Goal: Task Accomplishment & Management: Manage account settings

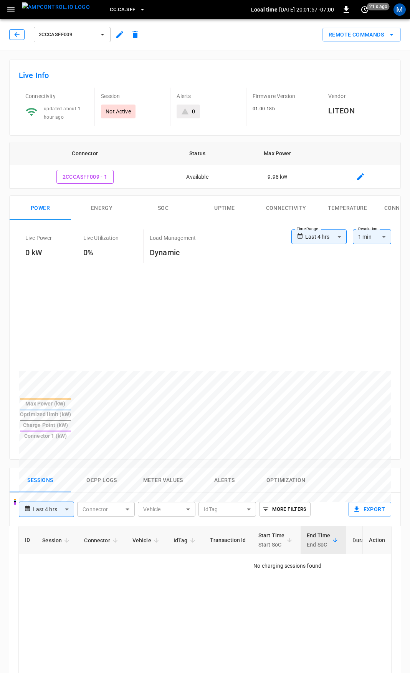
click at [18, 37] on icon "button" at bounding box center [17, 35] width 8 height 8
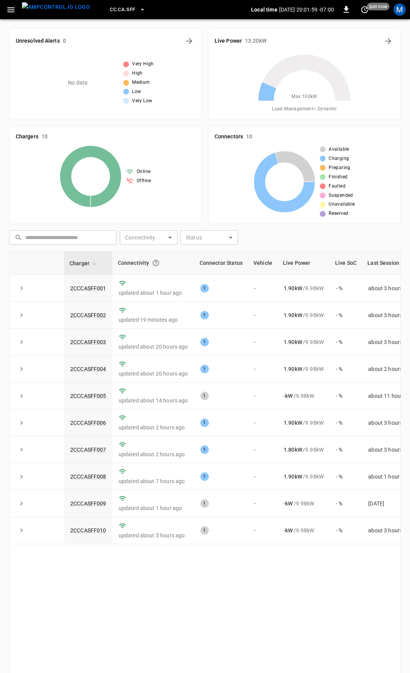
click at [8, 11] on icon "button" at bounding box center [11, 10] width 10 height 10
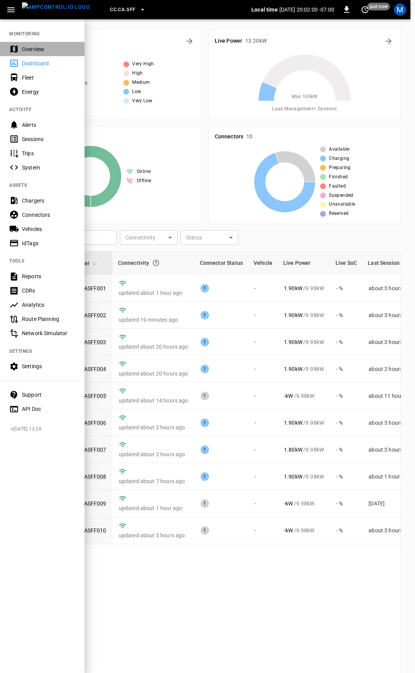
click at [25, 47] on div "Overview" at bounding box center [48, 49] width 53 height 8
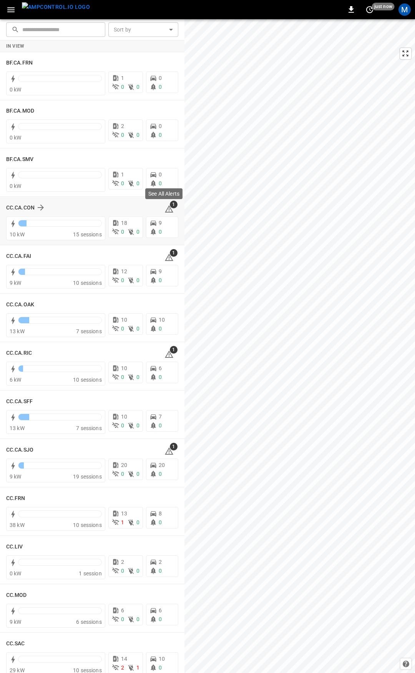
click at [165, 207] on icon at bounding box center [169, 208] width 8 height 7
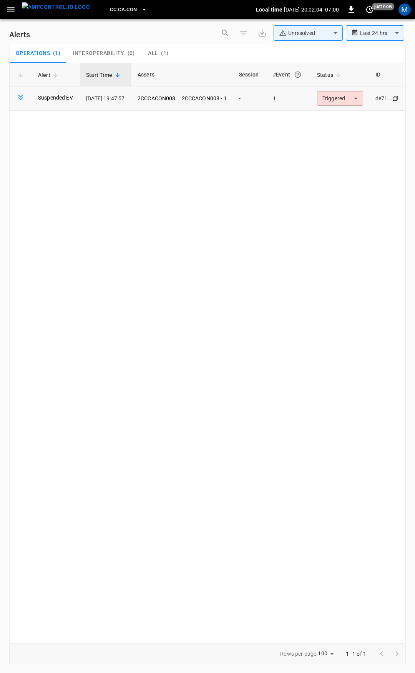
click at [356, 98] on body "**********" at bounding box center [207, 335] width 415 height 670
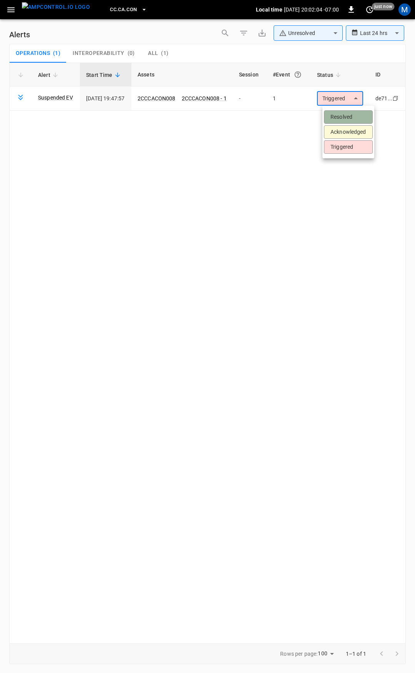
click at [356, 116] on li "Resolved" at bounding box center [348, 116] width 49 height 13
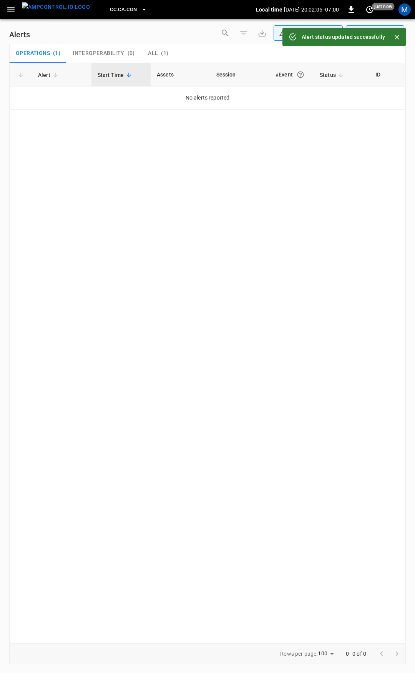
click at [13, 8] on icon "button" at bounding box center [11, 10] width 10 height 10
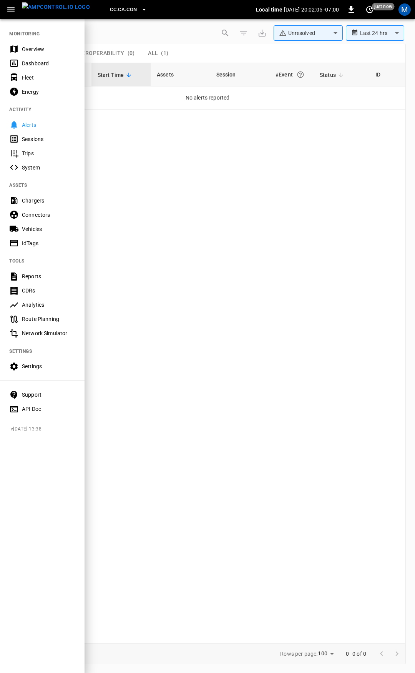
click at [34, 50] on div "Overview" at bounding box center [48, 49] width 53 height 8
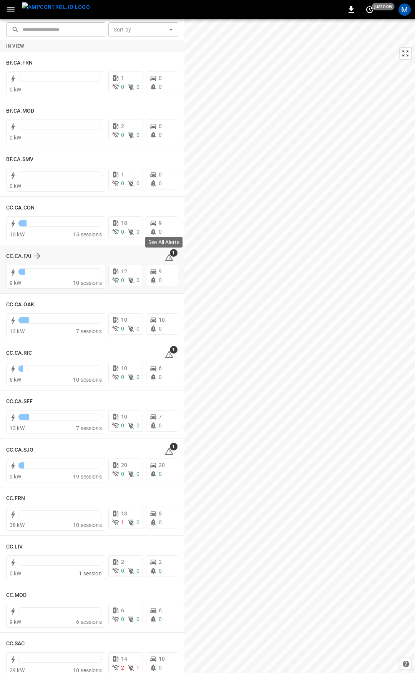
click at [166, 258] on icon at bounding box center [169, 257] width 8 height 7
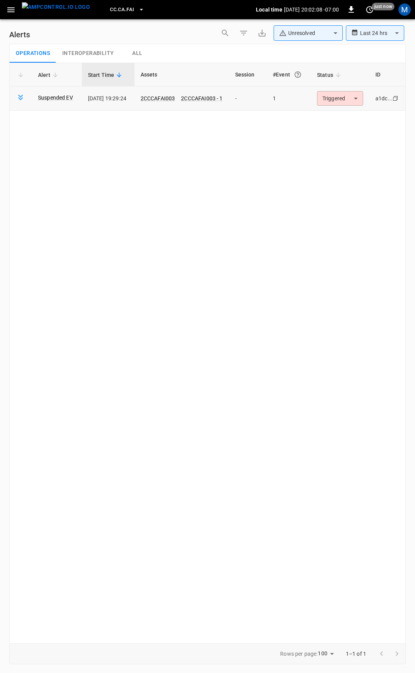
click at [326, 100] on body "**********" at bounding box center [207, 335] width 415 height 670
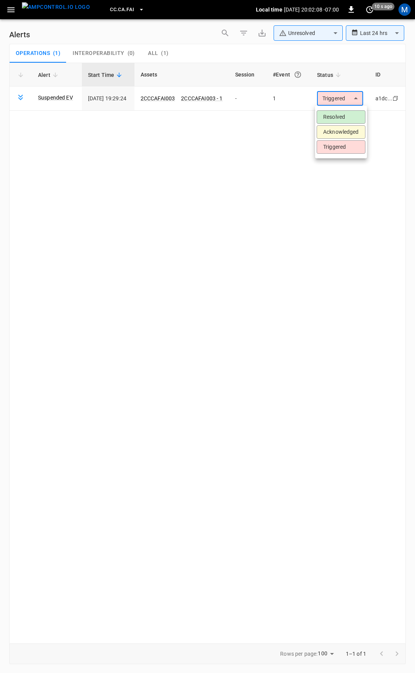
click at [331, 115] on li "Resolved" at bounding box center [341, 116] width 49 height 13
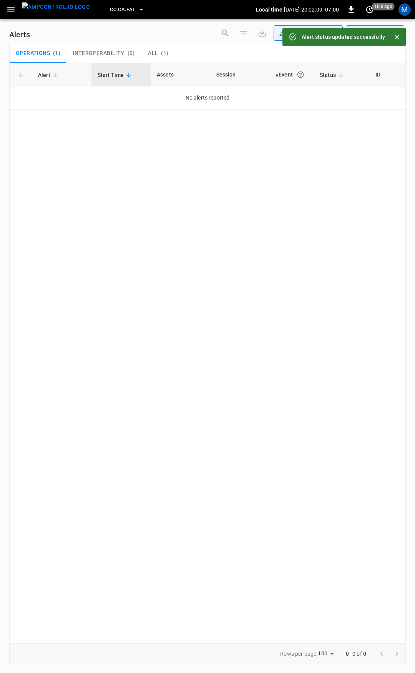
click at [8, 13] on icon "button" at bounding box center [11, 10] width 10 height 10
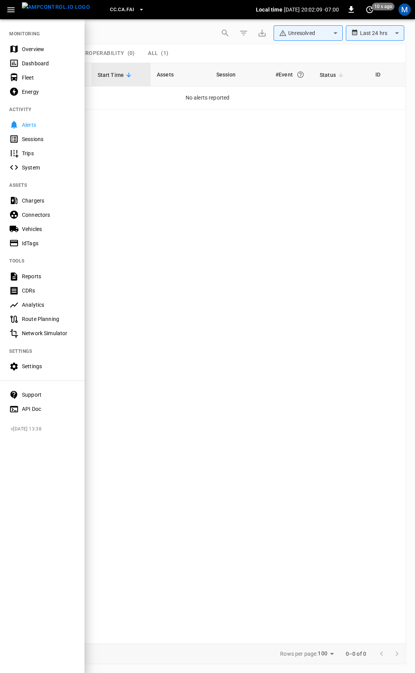
click at [24, 48] on div "Overview" at bounding box center [48, 49] width 53 height 8
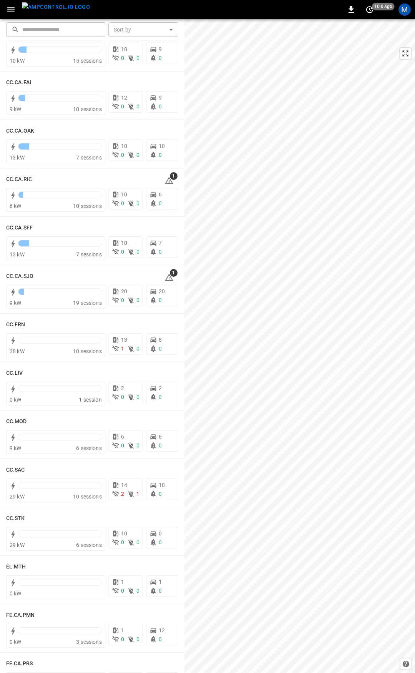
scroll to position [178, 0]
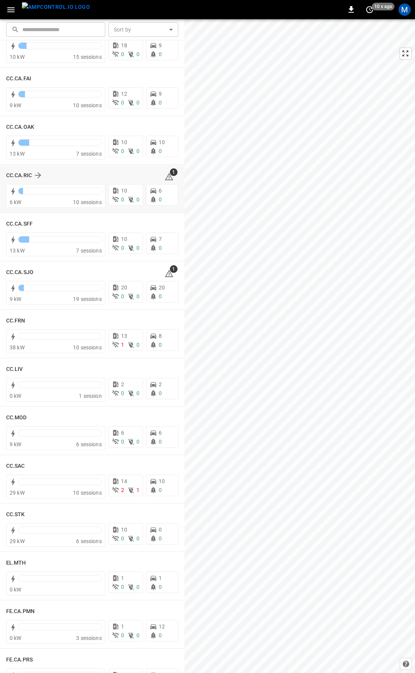
click at [170, 173] on span "1" at bounding box center [174, 172] width 8 height 8
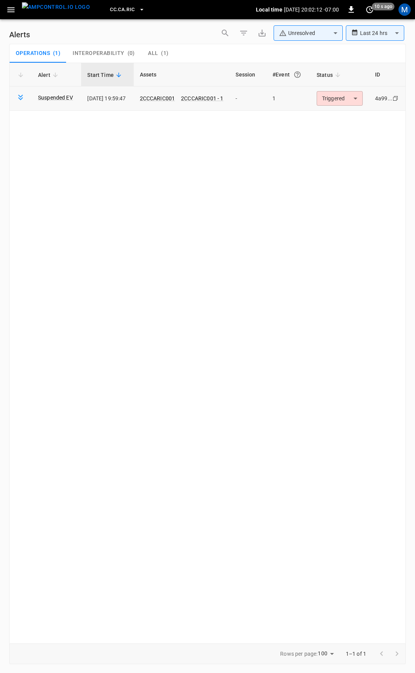
click at [338, 98] on body "**********" at bounding box center [207, 335] width 415 height 670
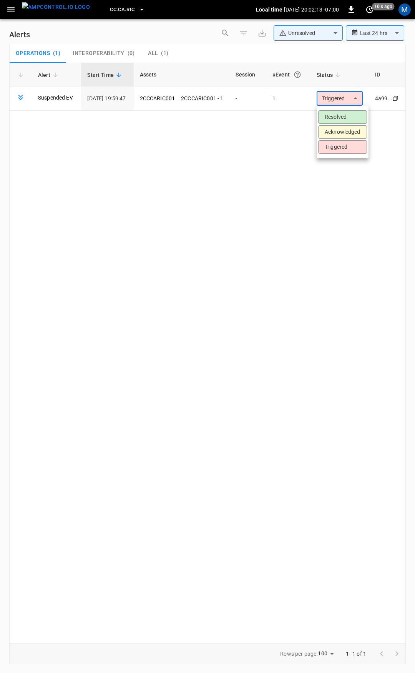
drag, startPoint x: 339, startPoint y: 116, endPoint x: 321, endPoint y: 116, distance: 18.4
click at [339, 116] on li "Resolved" at bounding box center [342, 116] width 49 height 13
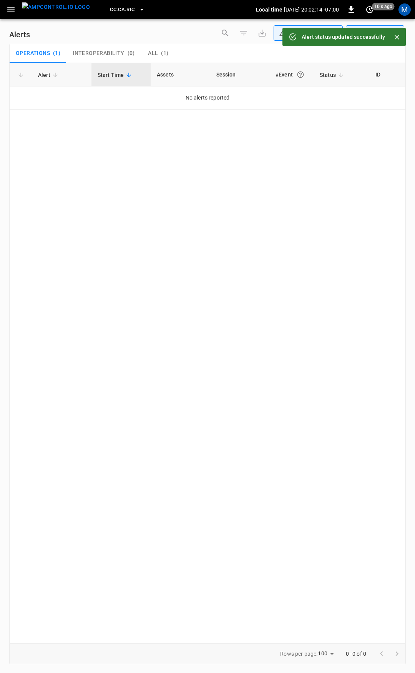
click at [15, 9] on icon "button" at bounding box center [11, 10] width 10 height 10
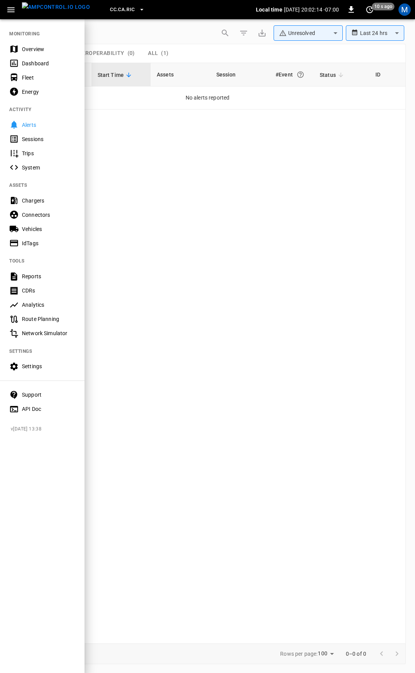
click at [30, 47] on div "Overview" at bounding box center [48, 49] width 53 height 8
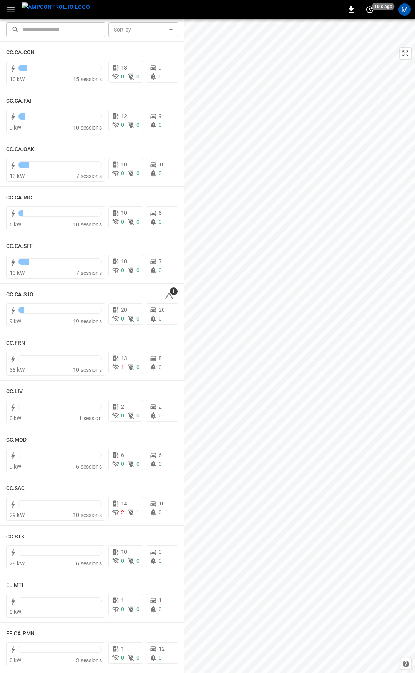
scroll to position [210, 0]
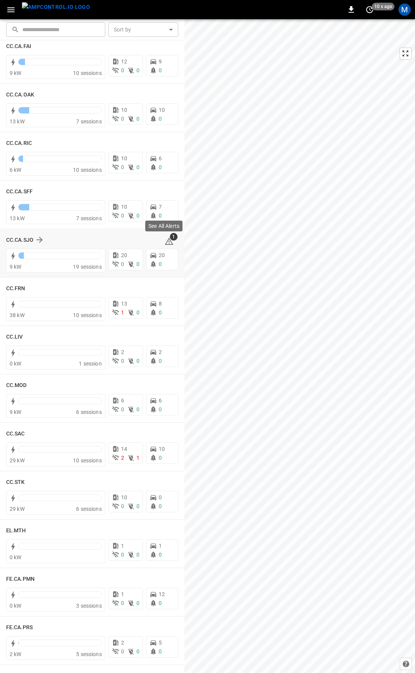
click at [169, 241] on icon at bounding box center [169, 242] width 1 height 3
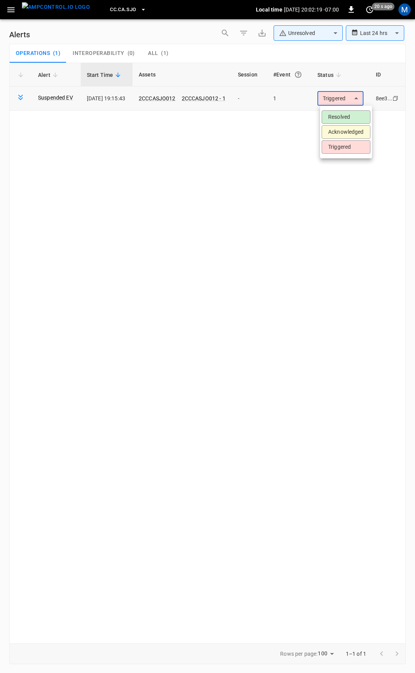
click at [349, 100] on body "**********" at bounding box center [207, 335] width 415 height 670
drag, startPoint x: 346, startPoint y: 116, endPoint x: 317, endPoint y: 123, distance: 30.0
click at [346, 116] on li "Resolved" at bounding box center [346, 116] width 49 height 13
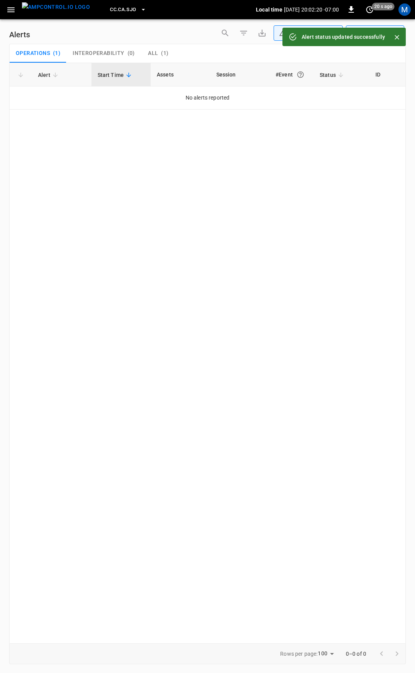
click at [13, 10] on icon "button" at bounding box center [10, 9] width 7 height 5
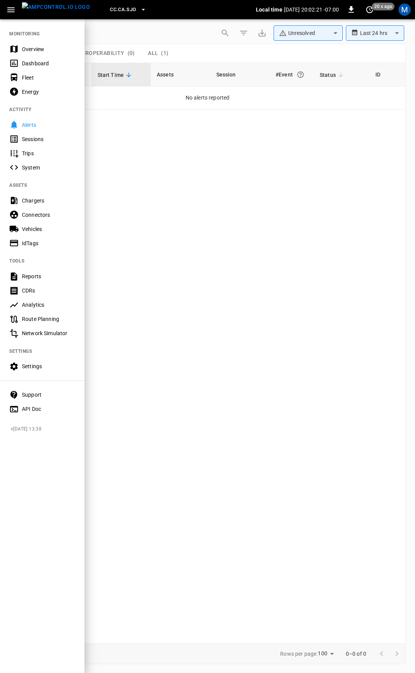
click at [51, 47] on div "Overview" at bounding box center [48, 49] width 53 height 8
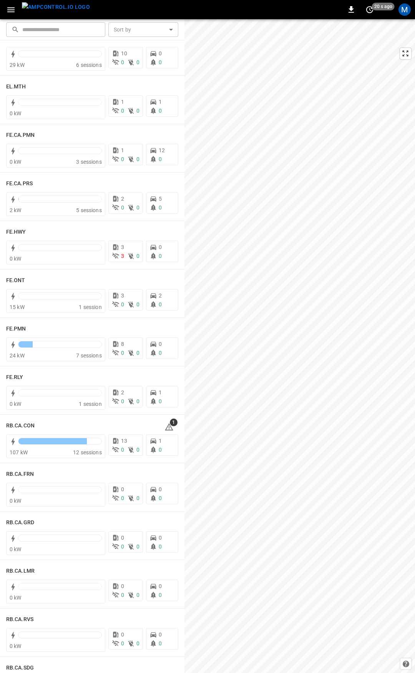
scroll to position [661, 0]
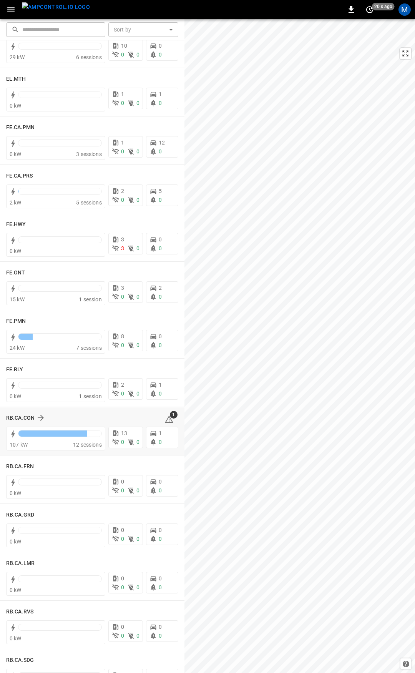
click at [169, 419] on icon at bounding box center [169, 420] width 1 height 3
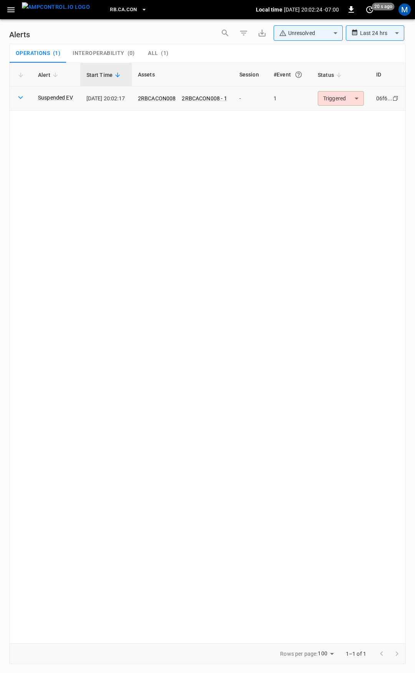
click at [344, 89] on td "Triggered ********* ​" at bounding box center [341, 98] width 58 height 24
click at [342, 99] on body "**********" at bounding box center [207, 335] width 415 height 670
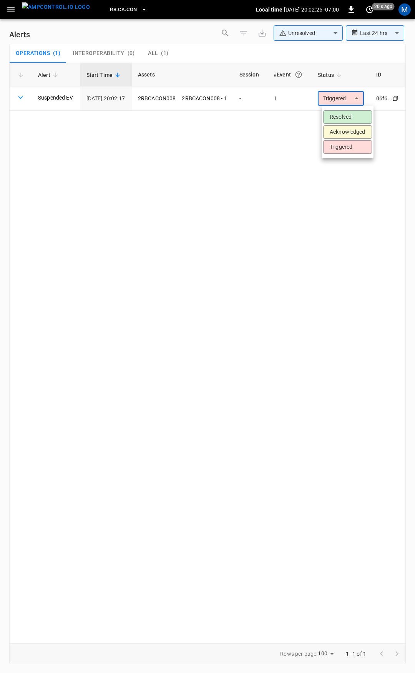
click at [343, 120] on li "Resolved" at bounding box center [347, 116] width 49 height 13
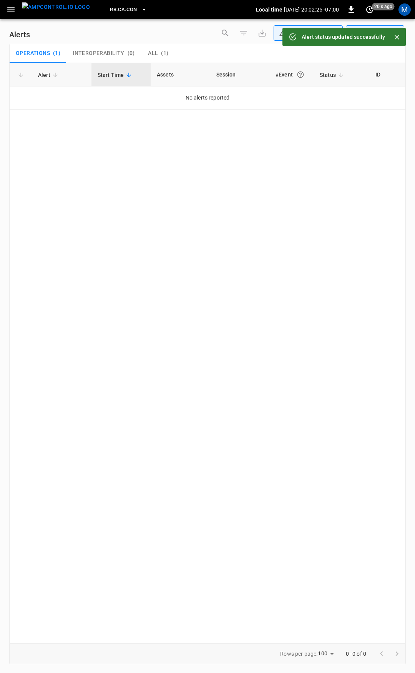
click at [16, 12] on button "button" at bounding box center [11, 10] width 16 height 14
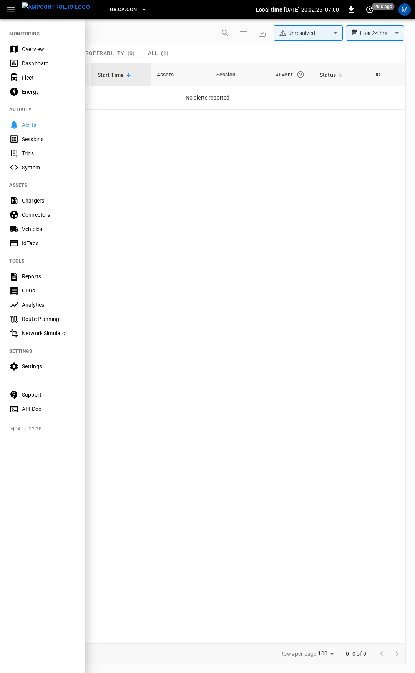
click at [24, 45] on div "Overview" at bounding box center [48, 49] width 53 height 8
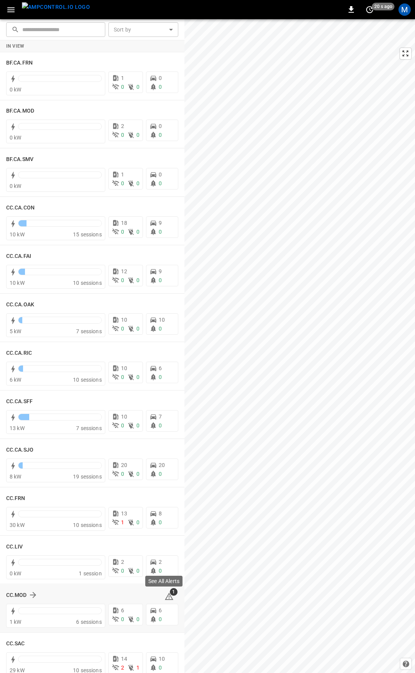
click at [168, 596] on icon at bounding box center [168, 596] width 9 height 9
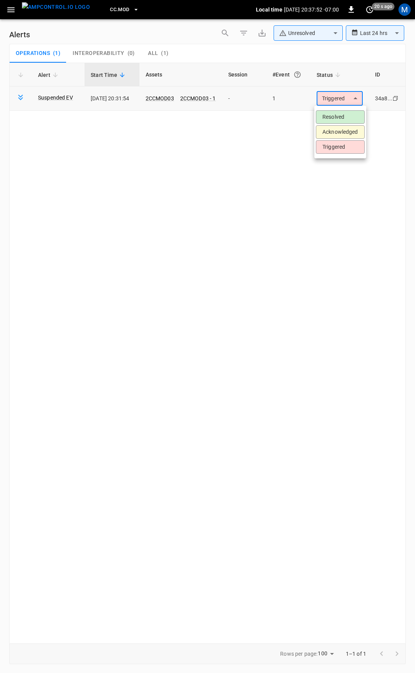
click at [324, 100] on body "**********" at bounding box center [207, 335] width 415 height 670
click at [332, 115] on li "Resolved" at bounding box center [340, 116] width 49 height 13
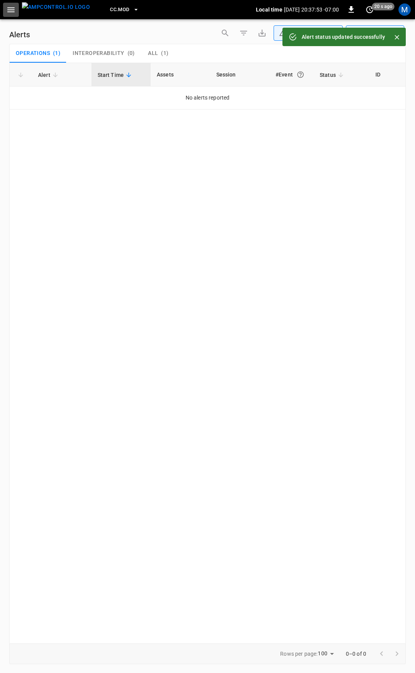
click at [8, 8] on icon "button" at bounding box center [10, 9] width 7 height 5
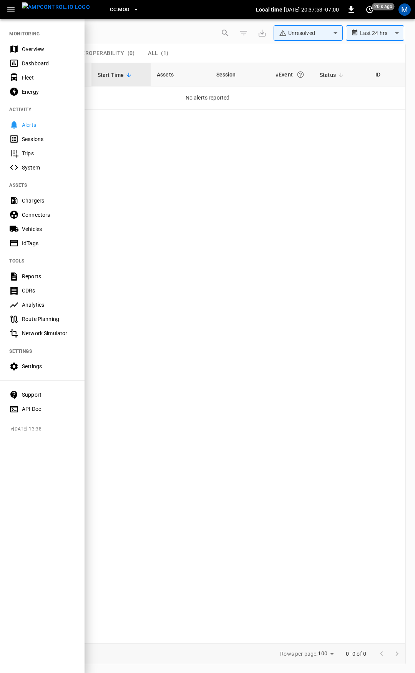
drag, startPoint x: 18, startPoint y: 39, endPoint x: 20, endPoint y: 45, distance: 6.3
click at [19, 39] on nav "MONITORING Overview Dashboard Fleet Energy ACTIVITY Alerts Sessions Trips Syste…" at bounding box center [42, 218] width 85 height 401
click at [20, 48] on div "Overview" at bounding box center [42, 49] width 85 height 14
